Goal: Task Accomplishment & Management: Use online tool/utility

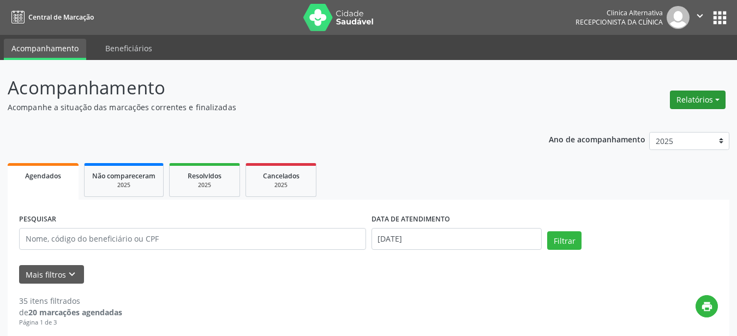
click at [702, 95] on button "Relatórios" at bounding box center [698, 100] width 56 height 19
click at [672, 122] on link "Agendamentos" at bounding box center [666, 123] width 117 height 15
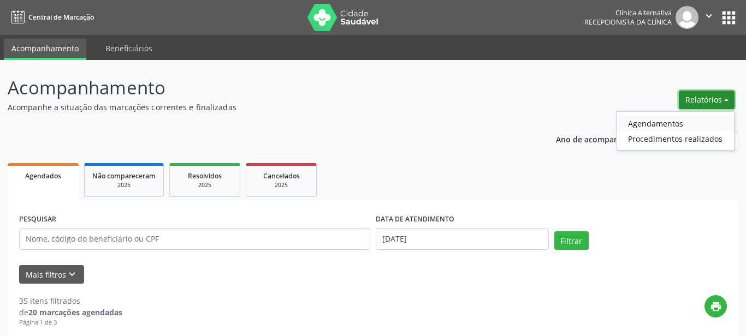
select select "8"
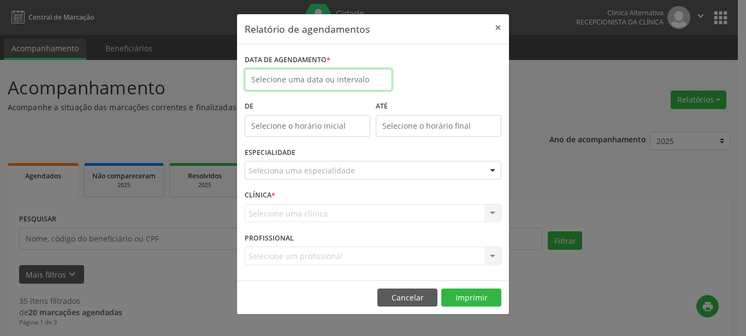
click at [290, 76] on input "text" at bounding box center [318, 80] width 147 height 22
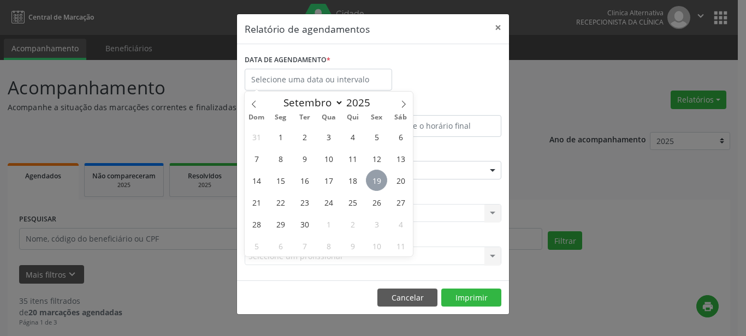
click at [383, 182] on span "19" at bounding box center [376, 180] width 21 height 21
type input "[DATE]"
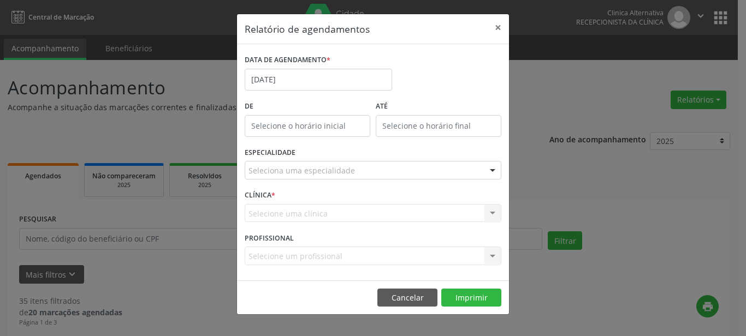
click at [392, 164] on div "Seleciona uma especialidade" at bounding box center [373, 170] width 257 height 19
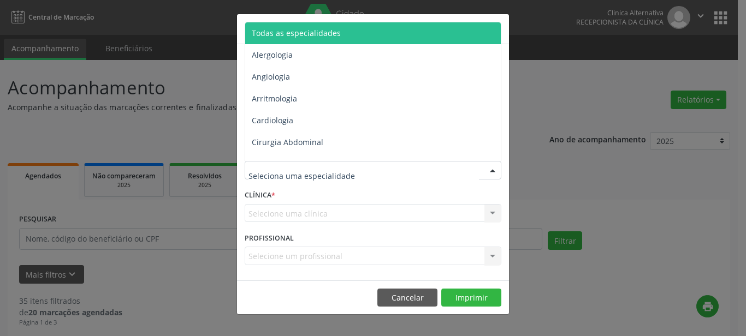
click at [341, 34] on span "Todas as especialidades" at bounding box center [373, 33] width 257 height 22
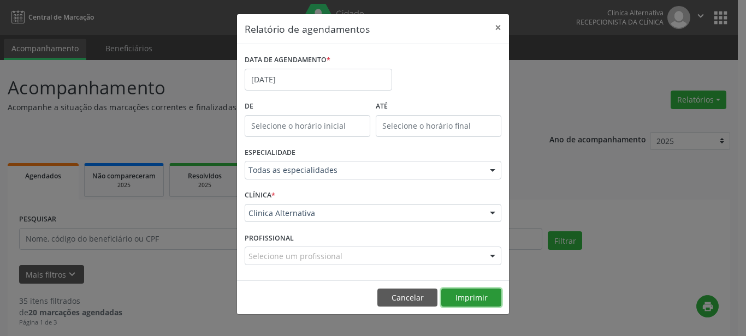
click at [479, 295] on button "Imprimir" at bounding box center [471, 298] width 60 height 19
